Goal: Task Accomplishment & Management: Manage account settings

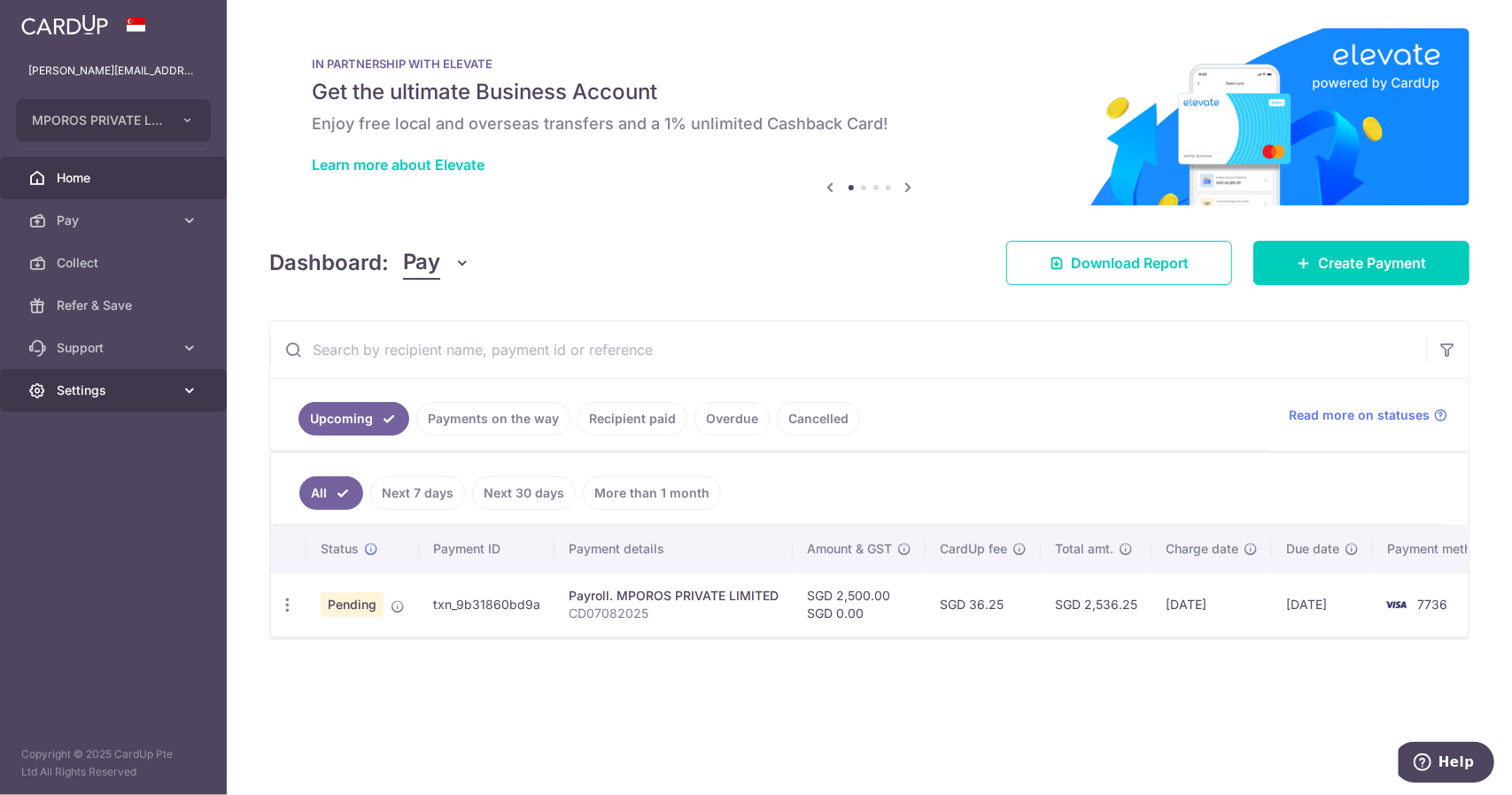
click at [110, 389] on span "Settings" at bounding box center [115, 391] width 117 height 18
click at [91, 478] on span "Logout" at bounding box center [115, 476] width 117 height 18
